Goal: Transaction & Acquisition: Purchase product/service

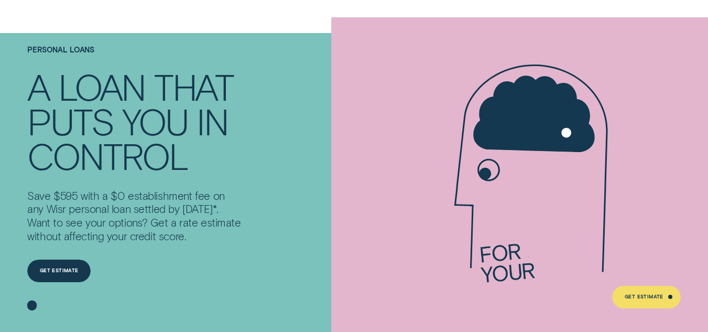
click at [277, 223] on div "Personal Loans A LOAN THAT PUTS YOU IN CONTROL Save $595 with a $0 establishmen…" at bounding box center [165, 179] width 284 height 324
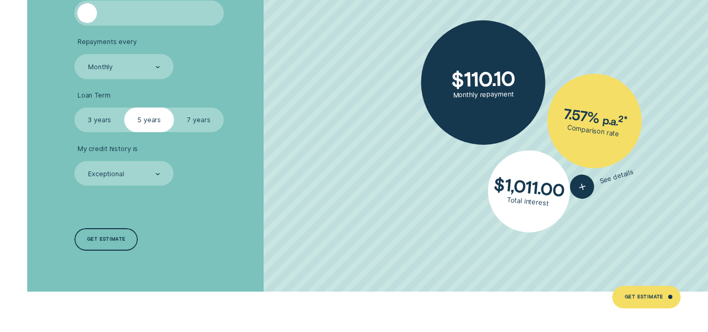
scroll to position [2123, 0]
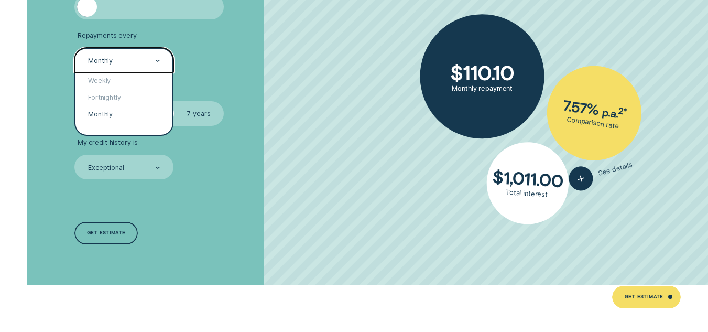
click at [155, 61] on div "Monthly" at bounding box center [123, 60] width 73 height 9
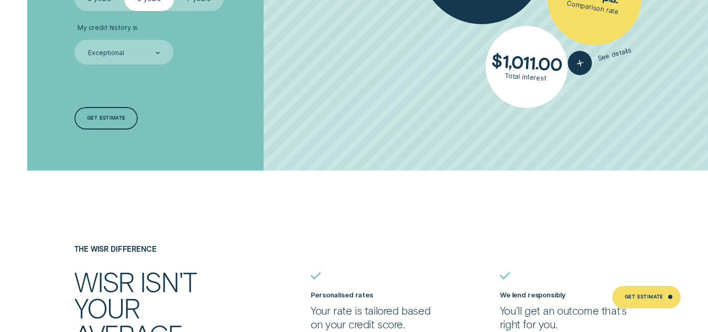
scroll to position [2239, 0]
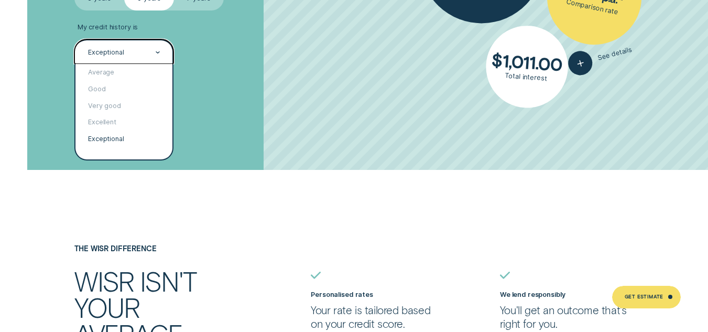
click at [143, 53] on div "Exceptional" at bounding box center [123, 52] width 73 height 9
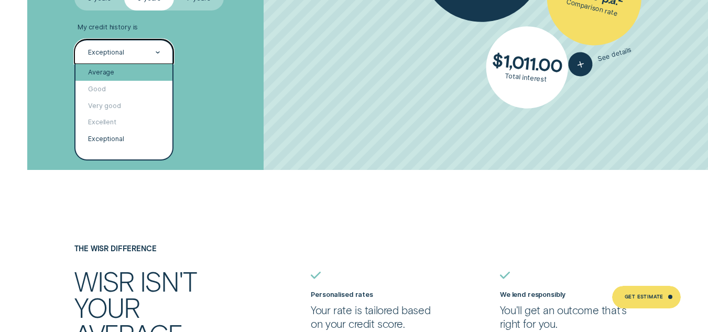
click at [131, 69] on div "Average" at bounding box center [124, 72] width 97 height 17
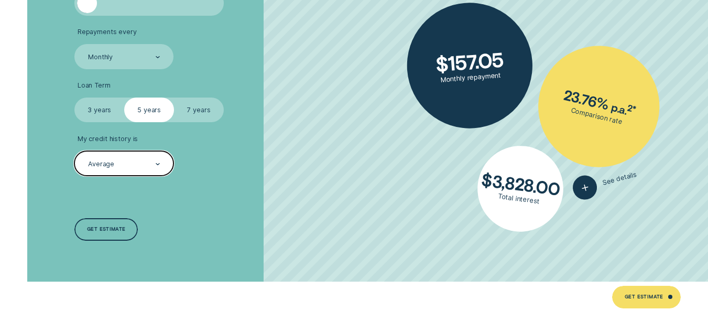
scroll to position [2098, 0]
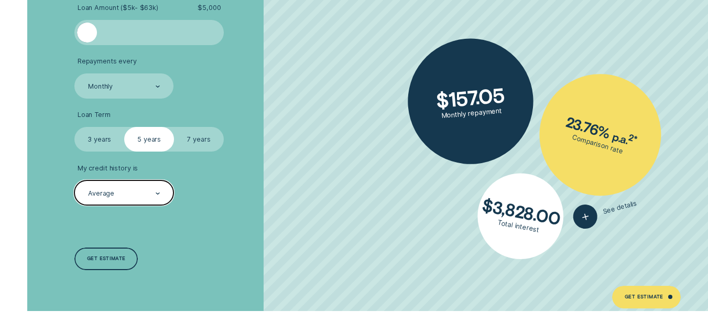
click at [140, 29] on div at bounding box center [149, 33] width 124 height 20
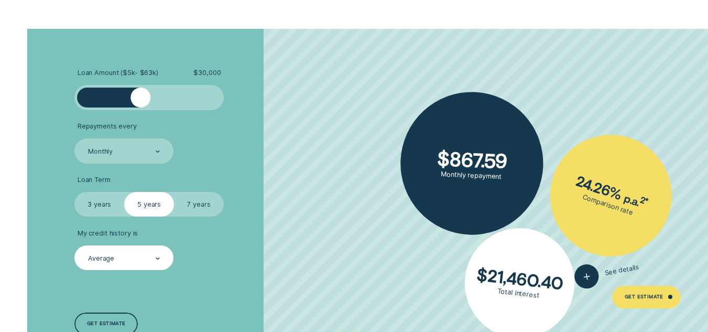
scroll to position [2032, 0]
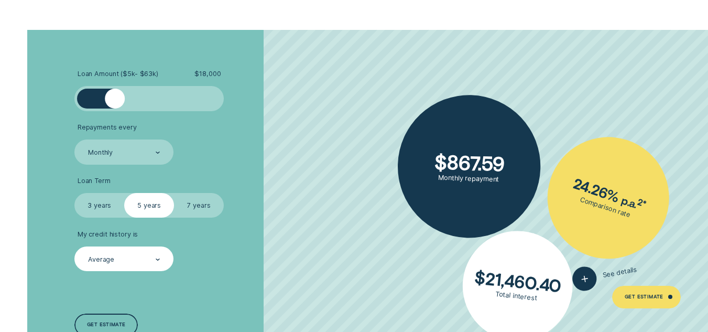
click at [115, 96] on div at bounding box center [149, 99] width 124 height 20
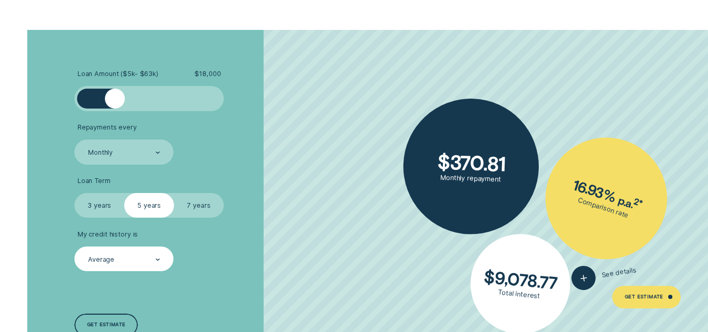
click at [105, 95] on div at bounding box center [115, 99] width 20 height 20
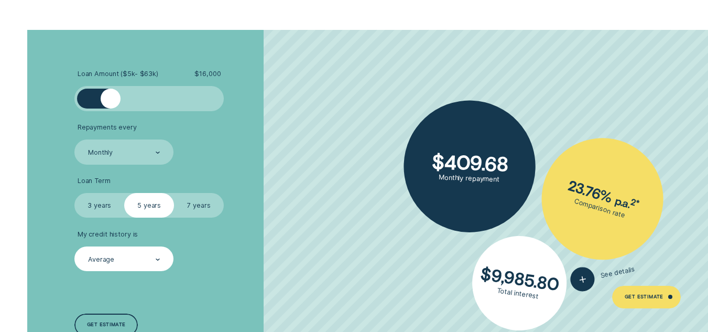
click at [110, 102] on div at bounding box center [111, 99] width 20 height 20
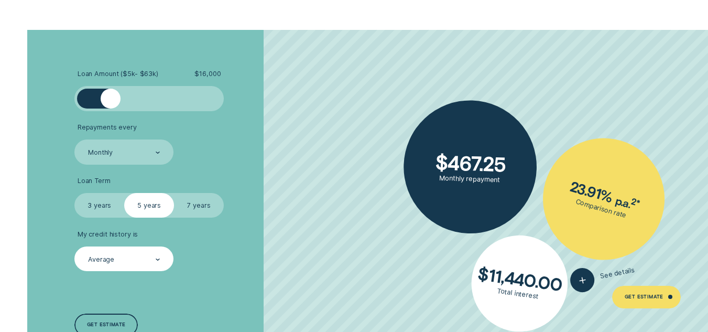
click at [112, 207] on label "3 years" at bounding box center [99, 205] width 50 height 25
click at [74, 193] on input "3 years" at bounding box center [74, 193] width 0 height 0
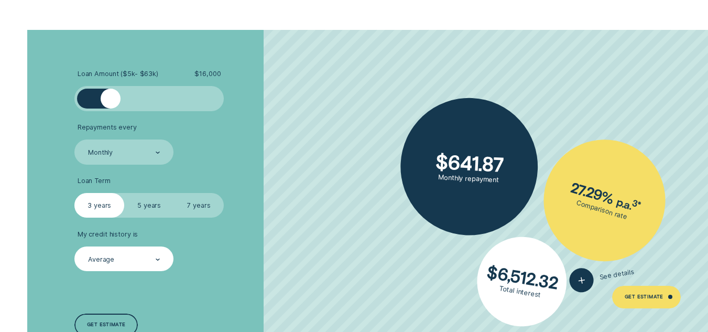
click at [138, 208] on label "5 years" at bounding box center [149, 205] width 50 height 25
click at [124, 193] on input "5 years" at bounding box center [124, 193] width 0 height 0
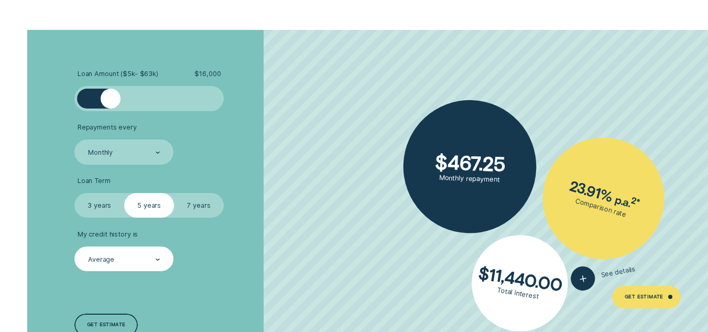
click at [106, 205] on label "3 years" at bounding box center [99, 205] width 50 height 25
click at [74, 193] on input "3 years" at bounding box center [74, 193] width 0 height 0
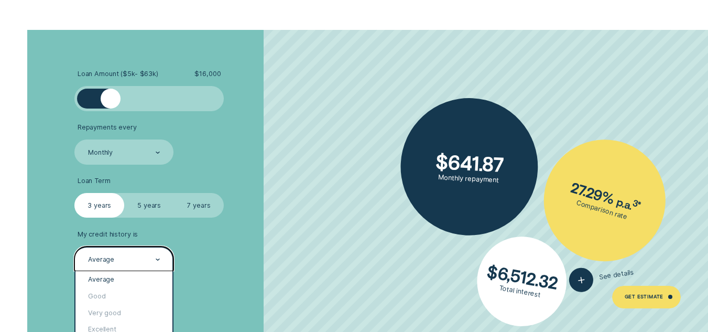
click at [164, 256] on div "Average" at bounding box center [123, 258] width 99 height 25
click at [137, 325] on div "Excellent" at bounding box center [124, 329] width 97 height 17
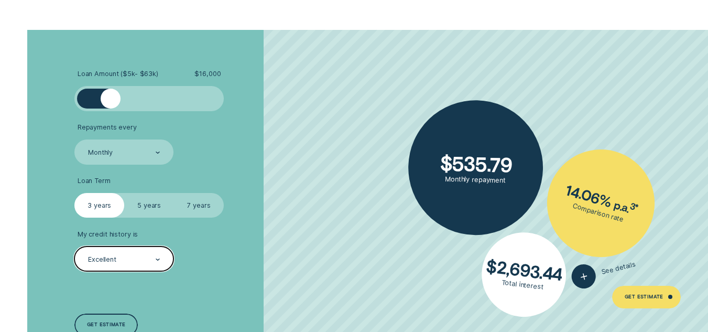
click at [153, 253] on div "Excellent" at bounding box center [123, 258] width 99 height 25
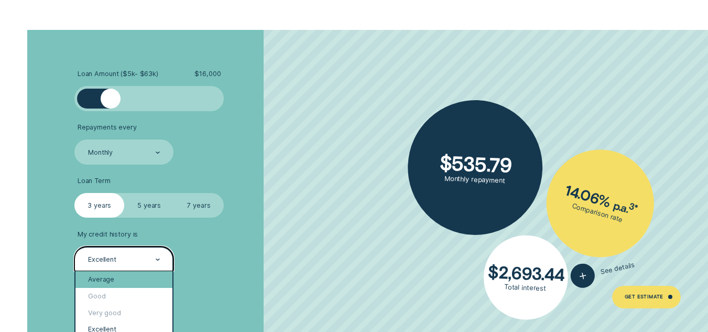
click at [126, 278] on div "Average" at bounding box center [124, 279] width 97 height 17
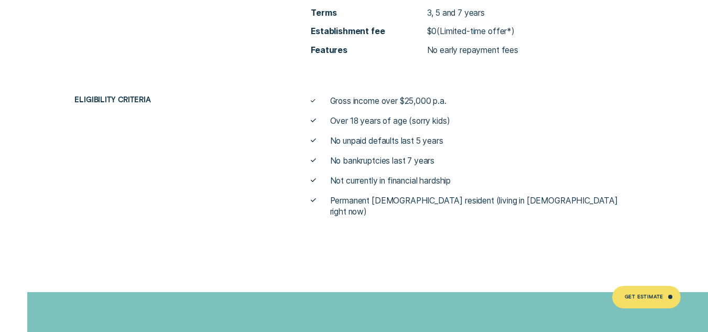
scroll to position [3805, 0]
